Goal: Task Accomplishment & Management: Manage account settings

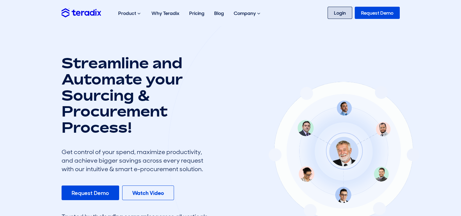
drag, startPoint x: 0, startPoint y: 0, endPoint x: 340, endPoint y: 17, distance: 340.5
click at [340, 17] on link "Login" at bounding box center [340, 13] width 25 height 12
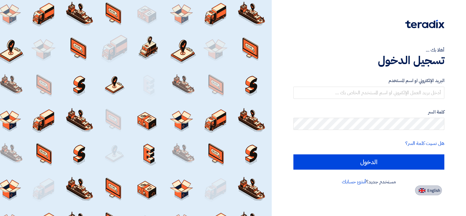
click at [432, 191] on span "English" at bounding box center [433, 190] width 13 height 4
type input "Sign in"
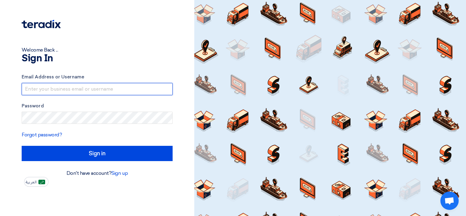
click at [72, 92] on input "text" at bounding box center [97, 89] width 151 height 12
